Goal: Check status: Check status

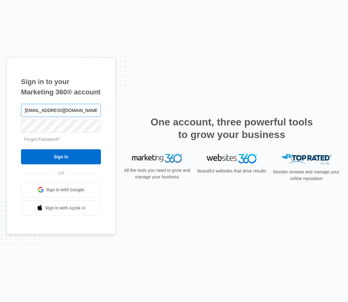
type input "[EMAIL_ADDRESS][DOMAIN_NAME]"
click at [21, 149] on input "Sign In" at bounding box center [61, 156] width 80 height 15
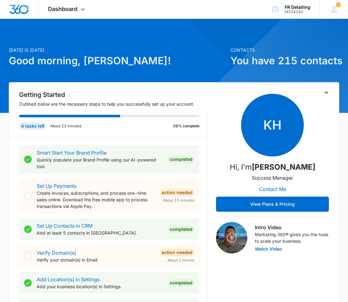
click at [73, 20] on div at bounding box center [174, 66] width 348 height 94
click at [71, 10] on span "Dashboard" at bounding box center [62, 9] width 29 height 7
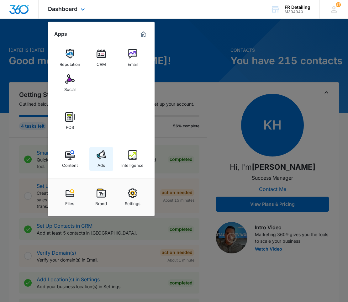
click at [98, 156] on img at bounding box center [101, 154] width 9 height 9
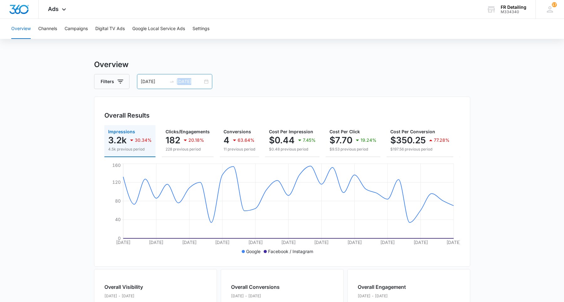
click at [203, 81] on div "09/09/2025 10/09/2025" at bounding box center [174, 81] width 75 height 15
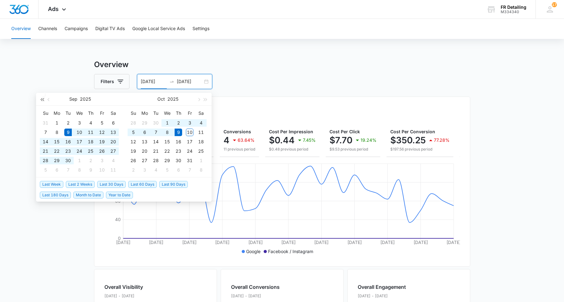
click at [40, 100] on button "button" at bounding box center [42, 99] width 7 height 13
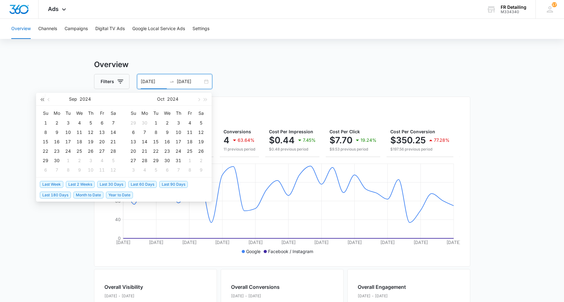
click at [40, 100] on button "button" at bounding box center [42, 99] width 7 height 13
click at [46, 101] on button "button" at bounding box center [48, 99] width 7 height 13
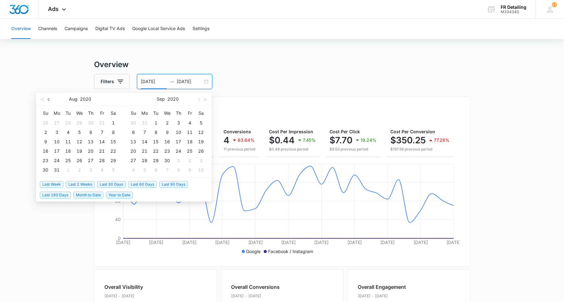
click at [47, 101] on button "button" at bounding box center [48, 99] width 7 height 13
click at [204, 100] on span "button" at bounding box center [205, 99] width 3 height 3
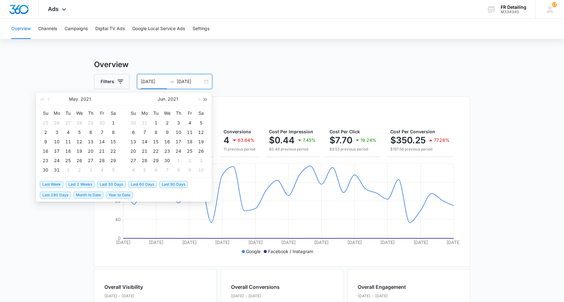
click at [204, 100] on span "button" at bounding box center [205, 99] width 3 height 3
click at [199, 100] on span "button" at bounding box center [198, 99] width 3 height 3
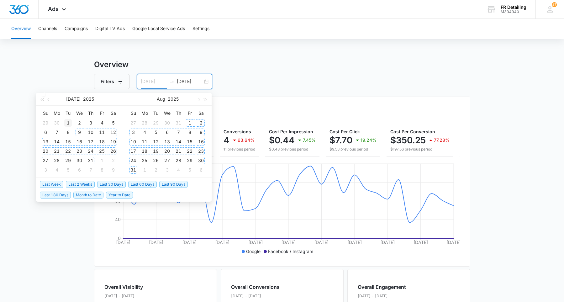
type input "07/01/2025"
click at [69, 125] on div "1" at bounding box center [68, 123] width 8 height 8
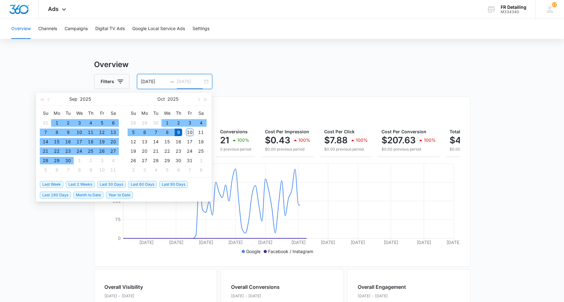
type input "10/10/2025"
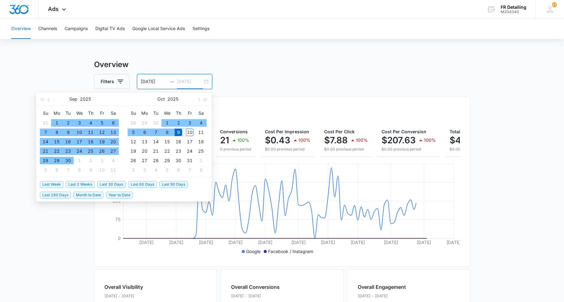
click at [190, 134] on div "10" at bounding box center [190, 132] width 8 height 8
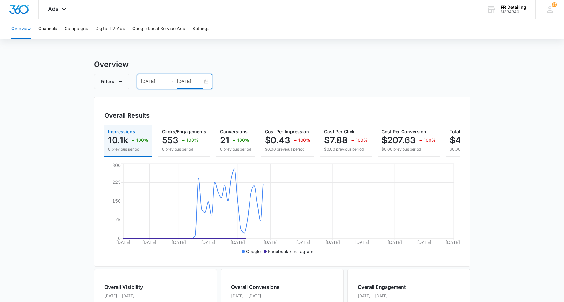
click at [152, 81] on input "07/01/2025" at bounding box center [154, 81] width 26 height 7
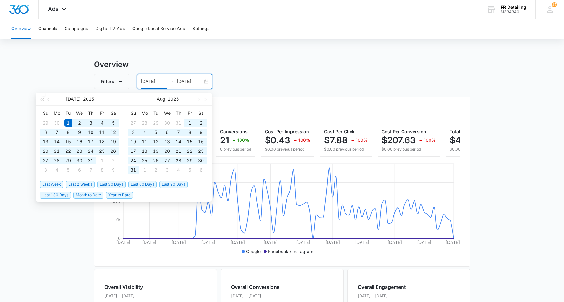
click at [254, 63] on h3 "Overview" at bounding box center [282, 64] width 376 height 11
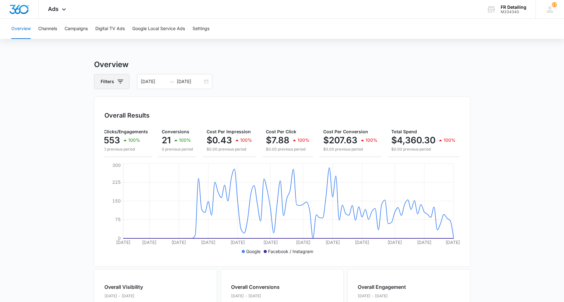
click at [125, 78] on button "Filters" at bounding box center [111, 81] width 35 height 15
click at [260, 81] on div "Filters Channel Type Clear All 07/01/2025 10/10/2025" at bounding box center [282, 81] width 376 height 15
click at [207, 80] on div "07/01/2025 10/10/2025" at bounding box center [174, 81] width 75 height 15
click at [291, 72] on div "Overview Filters 07/01/2025 10/10/2025 Overall Results Impressions 10.1k 100% 0…" at bounding box center [282, 284] width 376 height 450
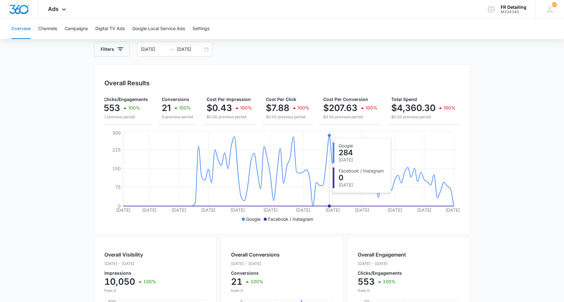
scroll to position [43, 0]
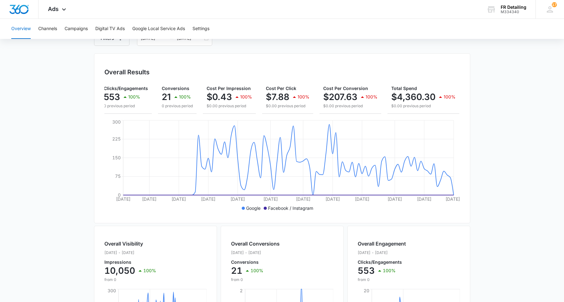
click at [80, 112] on main "Overview Filters 07/01/2025 10/10/2025 Overall Results Impressions 10.1k 100% 0…" at bounding box center [282, 241] width 564 height 450
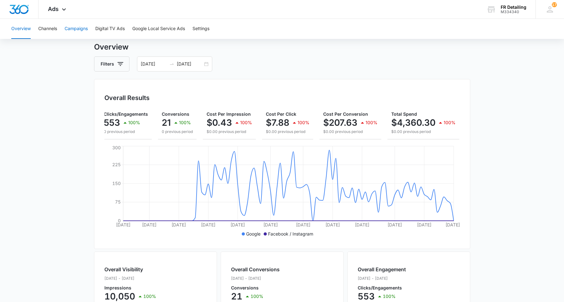
scroll to position [0, 0]
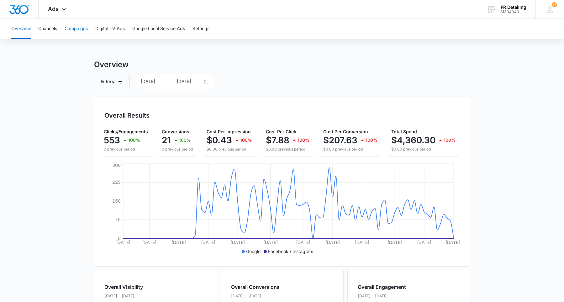
click at [72, 30] on button "Campaigns" at bounding box center [76, 29] width 23 height 20
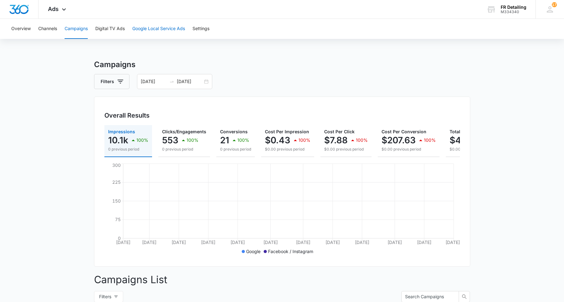
click at [163, 32] on button "Google Local Service Ads" at bounding box center [158, 29] width 53 height 20
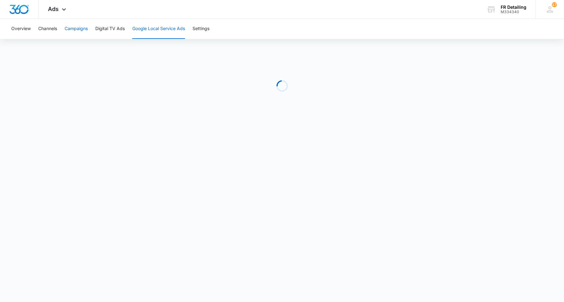
click at [69, 26] on button "Campaigns" at bounding box center [76, 29] width 23 height 20
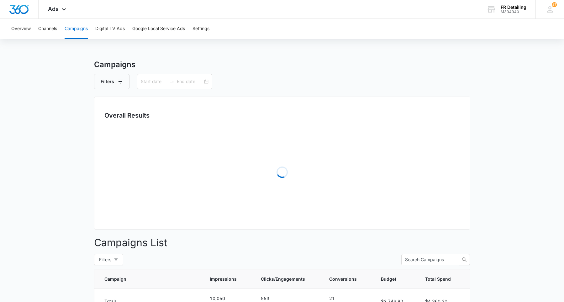
type input "07/01/2025"
type input "10/10/2025"
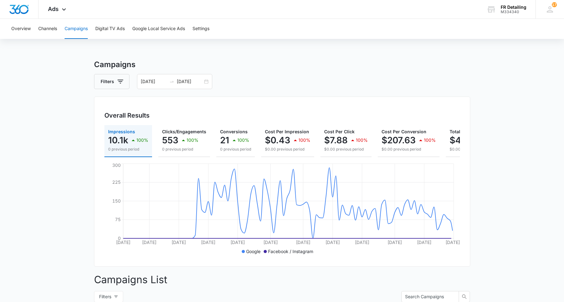
click at [114, 82] on button "Filters" at bounding box center [111, 81] width 35 height 15
click at [144, 103] on div "Channel" at bounding box center [138, 104] width 72 height 10
click at [169, 103] on icon "Show Channel filters" at bounding box center [169, 105] width 8 height 8
drag, startPoint x: 63, startPoint y: 122, endPoint x: 90, endPoint y: 90, distance: 42.2
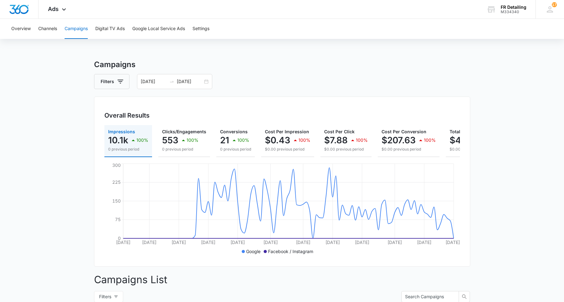
click at [163, 31] on button "Google Local Service Ads" at bounding box center [158, 29] width 53 height 20
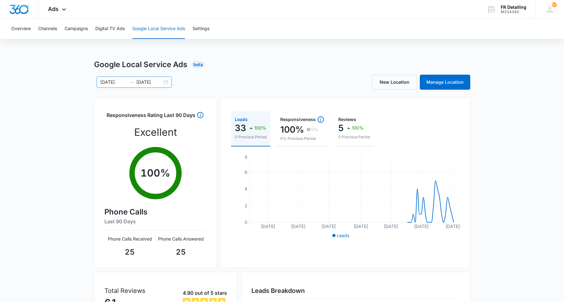
click at [165, 83] on div "07/01/2025 10/10/2025" at bounding box center [134, 81] width 75 height 11
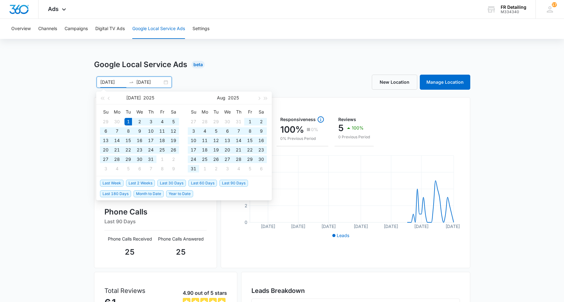
click at [218, 76] on div "07/01/2025 10/10/2025 Jul 2025 Su Mo Tu We Th Fr Sa 29 30 1 2 3 4 5 6 7 8 9 10 …" at bounding box center [282, 82] width 376 height 15
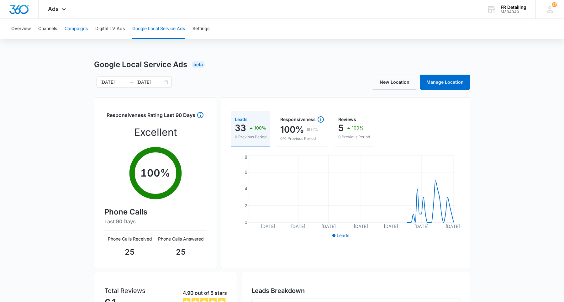
drag, startPoint x: 73, startPoint y: 35, endPoint x: 87, endPoint y: 32, distance: 14.1
click at [85, 32] on button "Campaigns" at bounding box center [76, 29] width 23 height 20
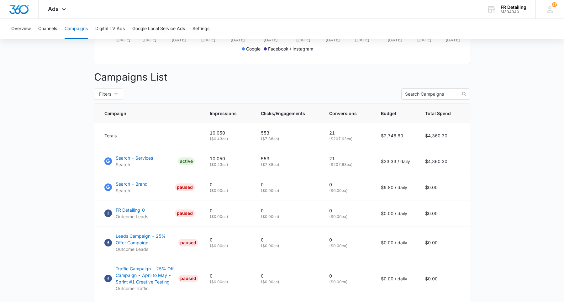
scroll to position [259, 0]
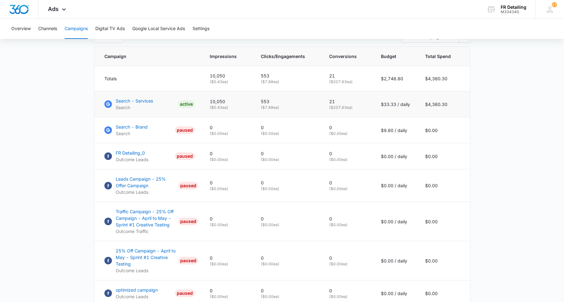
click at [333, 102] on p "21" at bounding box center [347, 101] width 37 height 7
click at [316, 111] on td "553 ( $7.88 ea)" at bounding box center [287, 104] width 68 height 26
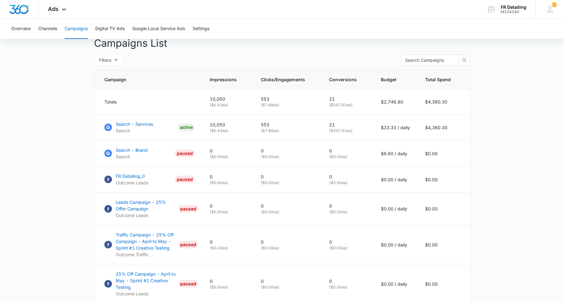
scroll to position [216, 0]
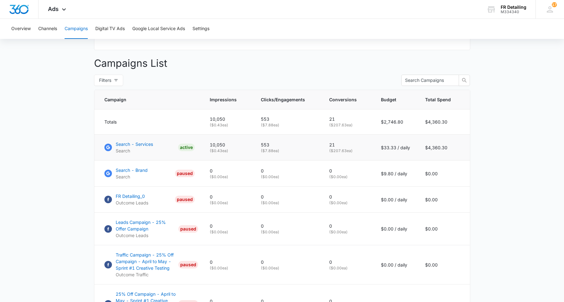
click at [268, 147] on p "553" at bounding box center [287, 144] width 53 height 7
click at [311, 148] on p "( $7.88 ea)" at bounding box center [287, 151] width 53 height 6
click at [146, 146] on p "Search - Services" at bounding box center [134, 144] width 37 height 7
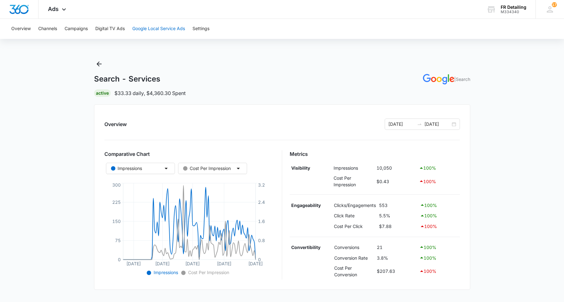
click at [159, 20] on button "Google Local Service Ads" at bounding box center [158, 29] width 53 height 20
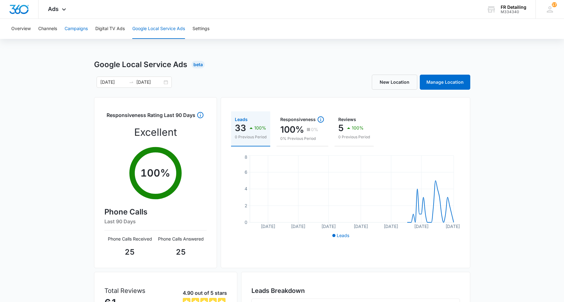
click at [76, 30] on button "Campaigns" at bounding box center [76, 29] width 23 height 20
